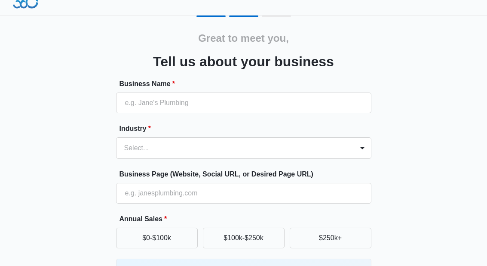
scroll to position [10, 0]
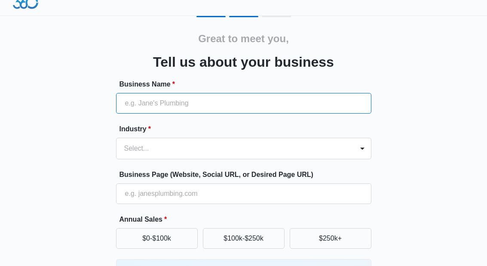
click at [314, 108] on input "Business Name *" at bounding box center [243, 103] width 255 height 21
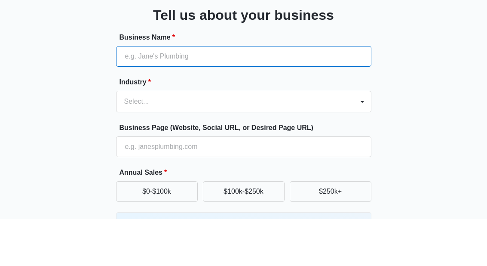
type input "V"
type input "Causal"
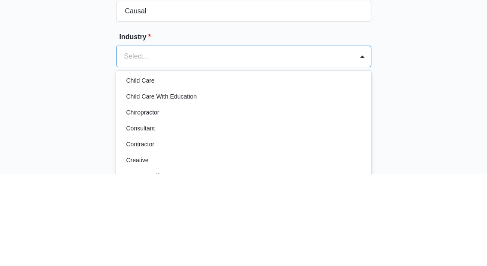
scroll to position [86, 0]
click at [170, 164] on div "Child Care" at bounding box center [243, 172] width 255 height 16
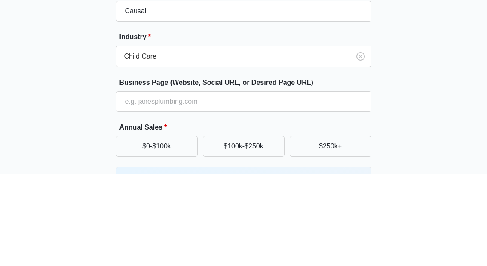
scroll to position [88, 0]
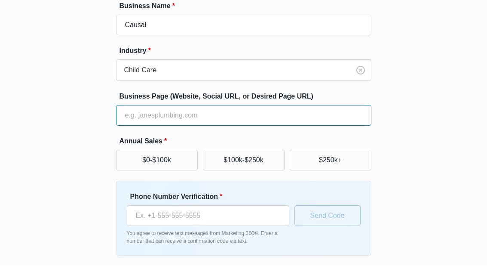
click at [233, 116] on input "Business Page (Website, Social URL, or Desired Page URL)" at bounding box center [243, 115] width 255 height 21
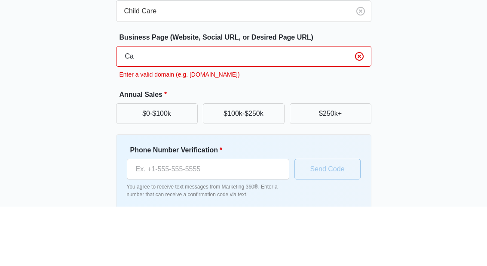
type input "C"
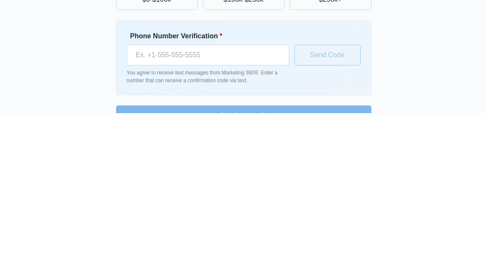
scroll to position [100, 0]
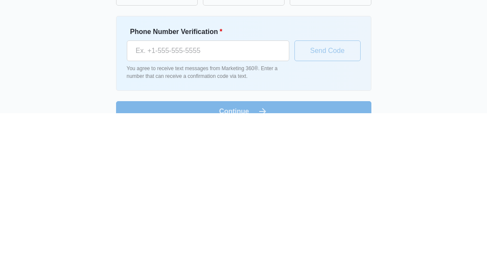
type input "[DOMAIN_NAME]"
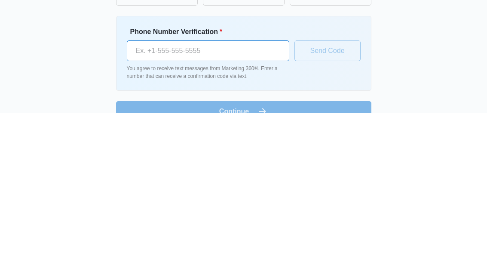
click at [278, 193] on input "Phone Number Verification *" at bounding box center [208, 203] width 162 height 21
type input "[PHONE_NUMBER]"
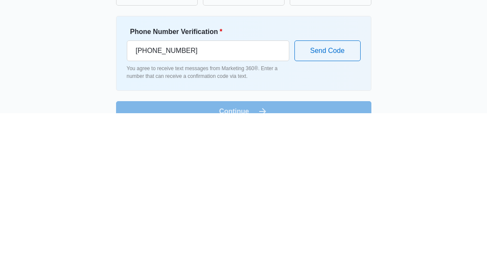
scroll to position [88, 0]
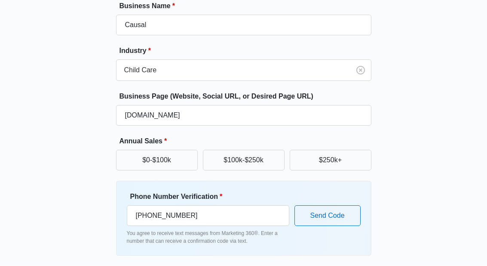
click at [332, 222] on button "Send Code" at bounding box center [327, 215] width 66 height 21
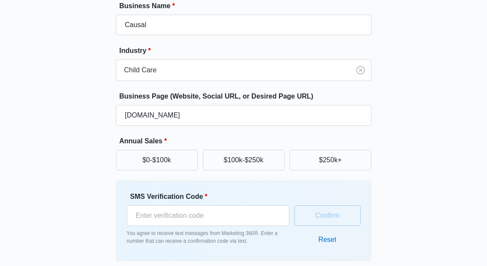
click at [264, 169] on button "$100k-$250k" at bounding box center [244, 160] width 82 height 21
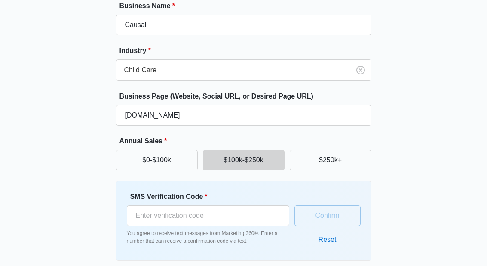
click at [266, 164] on button "$100k-$250k" at bounding box center [244, 160] width 82 height 21
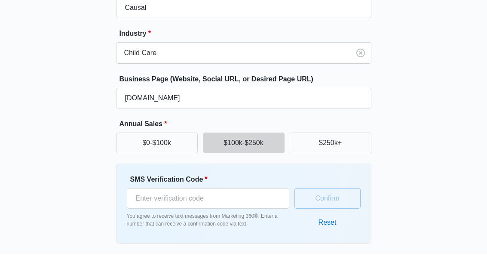
scroll to position [93, 0]
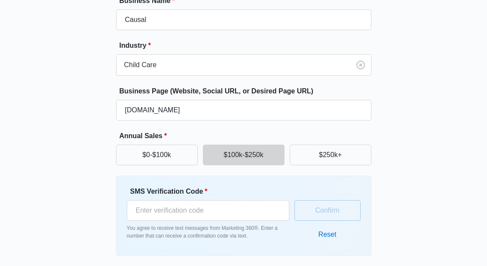
click at [176, 156] on button "$0-$100k" at bounding box center [157, 155] width 82 height 21
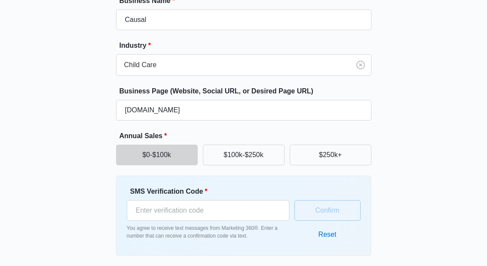
click at [271, 265] on form "Business Name * Causal Industry * Child Care Business Page (Website, Social URL…" at bounding box center [243, 141] width 255 height 291
click at [264, 265] on form "Business Name * Causal Industry * Child Care Business Page (Website, Social URL…" at bounding box center [243, 141] width 255 height 291
click at [255, 265] on form "Business Name * Causal Industry * Child Care Business Page (Website, Social URL…" at bounding box center [243, 141] width 255 height 291
click at [252, 265] on form "Business Name * Causal Industry * Child Care Business Page (Website, Social URL…" at bounding box center [243, 141] width 255 height 291
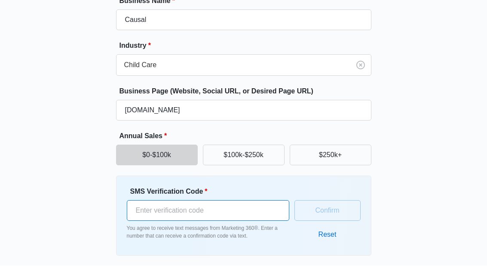
click at [260, 210] on input "SMS Verification Code *" at bounding box center [208, 210] width 162 height 21
type input "7328140635"
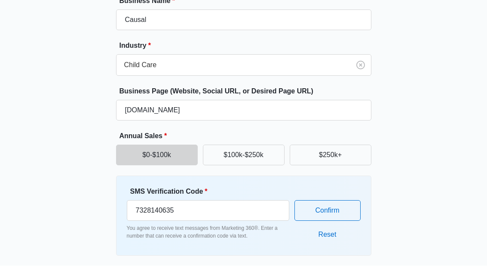
click at [332, 212] on button "Confirm" at bounding box center [327, 210] width 66 height 21
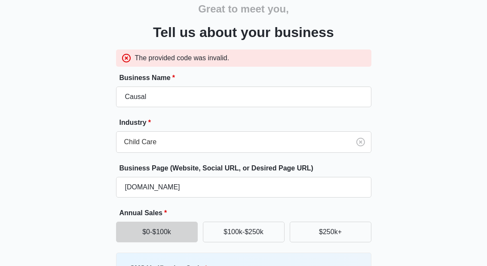
scroll to position [36, 0]
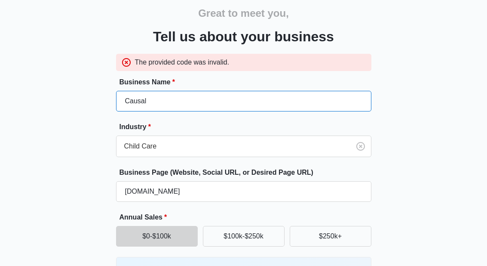
click at [286, 99] on input "Causal" at bounding box center [243, 101] width 255 height 21
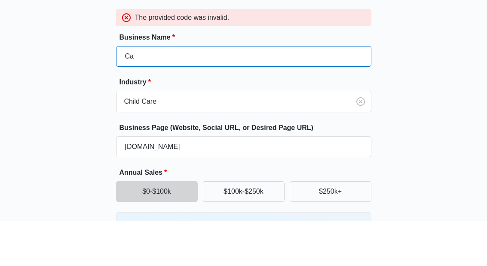
type input "C"
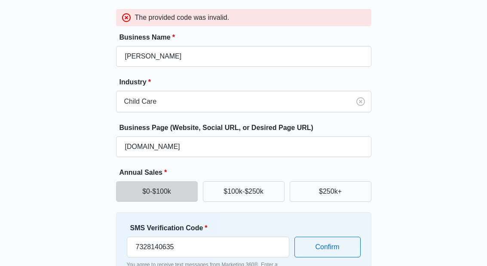
scroll to position [114, 0]
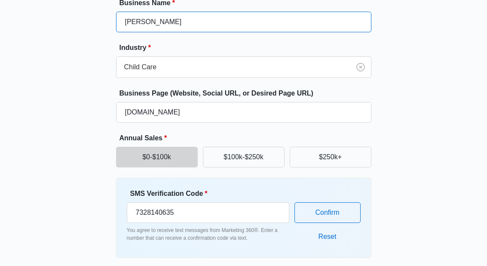
type input "[PERSON_NAME]"
click at [302, 265] on form "Business Name * [PERSON_NAME] Industry * Child Care Business Page (Website, Soc…" at bounding box center [243, 143] width 255 height 291
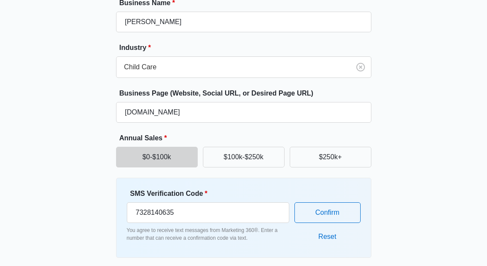
click at [292, 265] on form "Business Name * [PERSON_NAME] Industry * Child Care Business Page (Website, Soc…" at bounding box center [243, 143] width 255 height 291
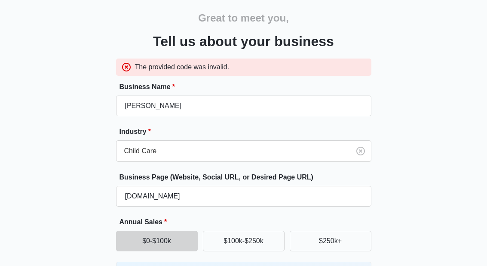
scroll to position [0, 0]
